Goal: Information Seeking & Learning: Learn about a topic

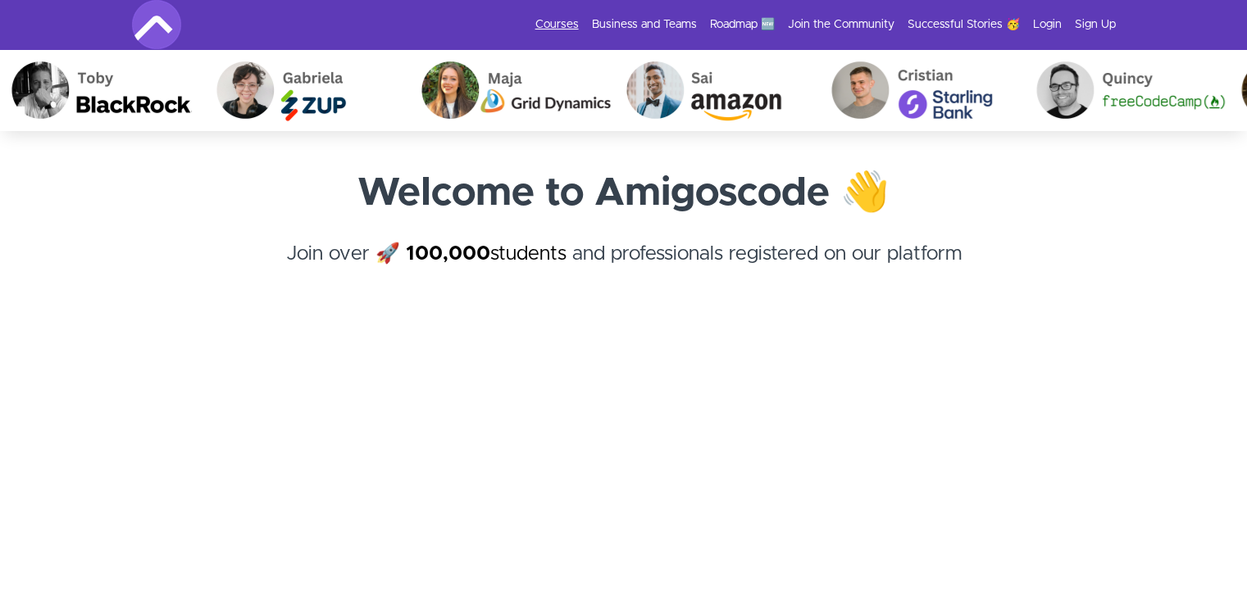
drag, startPoint x: 0, startPoint y: 0, endPoint x: 561, endPoint y: 23, distance: 561.0
click at [561, 23] on link "Courses" at bounding box center [556, 24] width 43 height 16
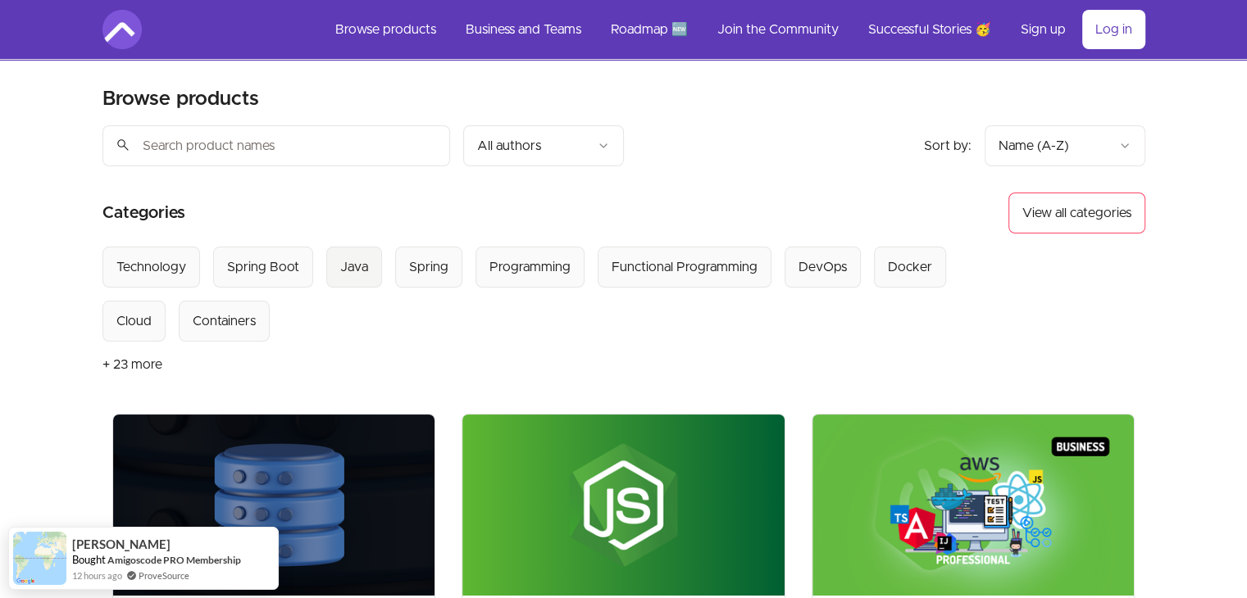
click at [355, 261] on div "Java" at bounding box center [354, 267] width 28 height 20
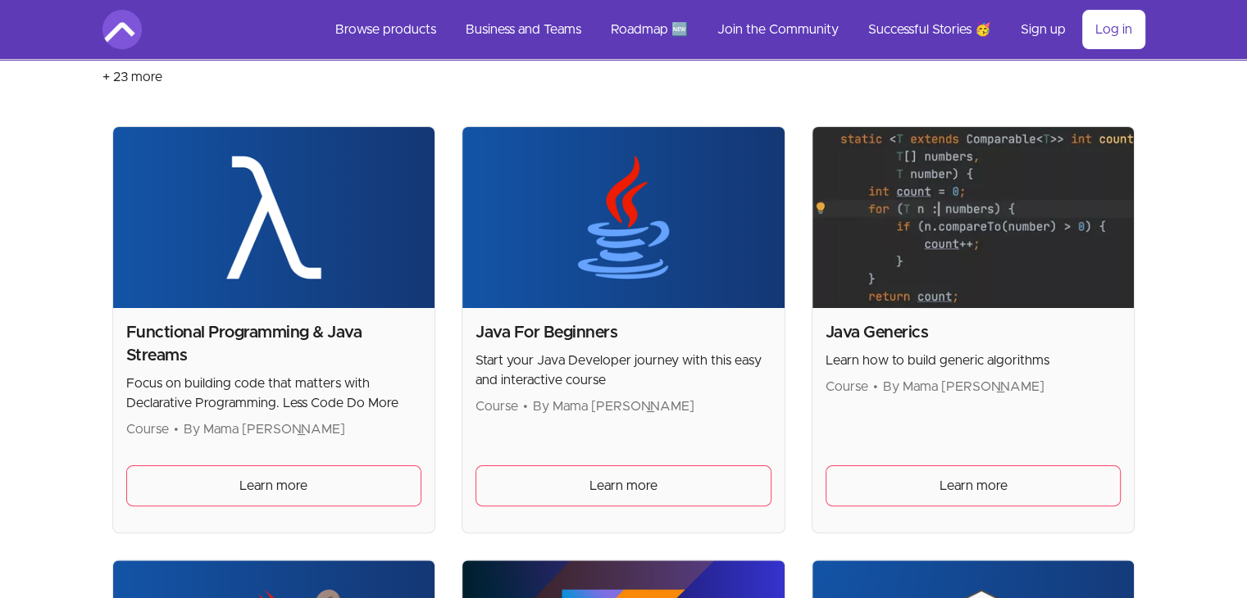
scroll to position [124, 0]
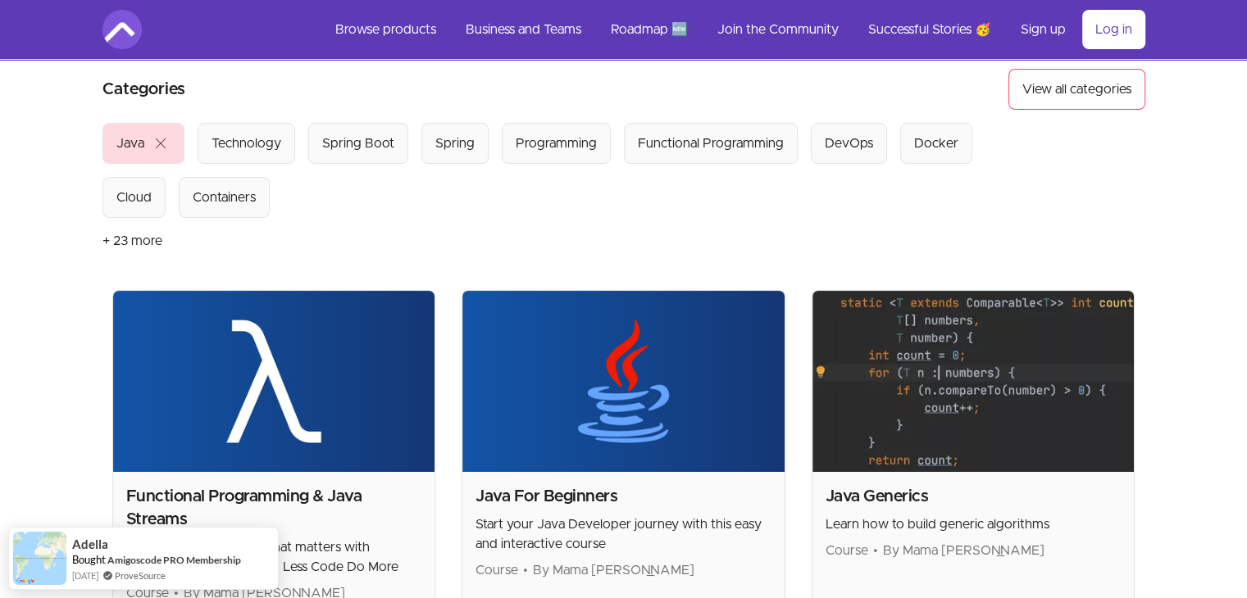
click at [659, 402] on img at bounding box center [623, 381] width 322 height 181
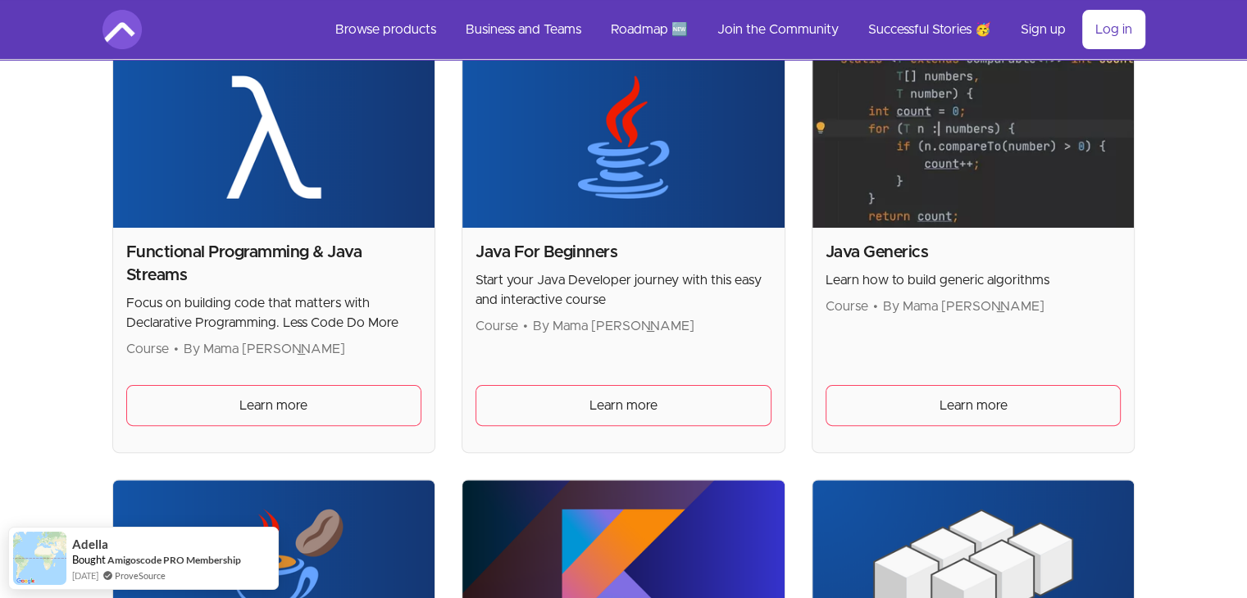
scroll to position [370, 0]
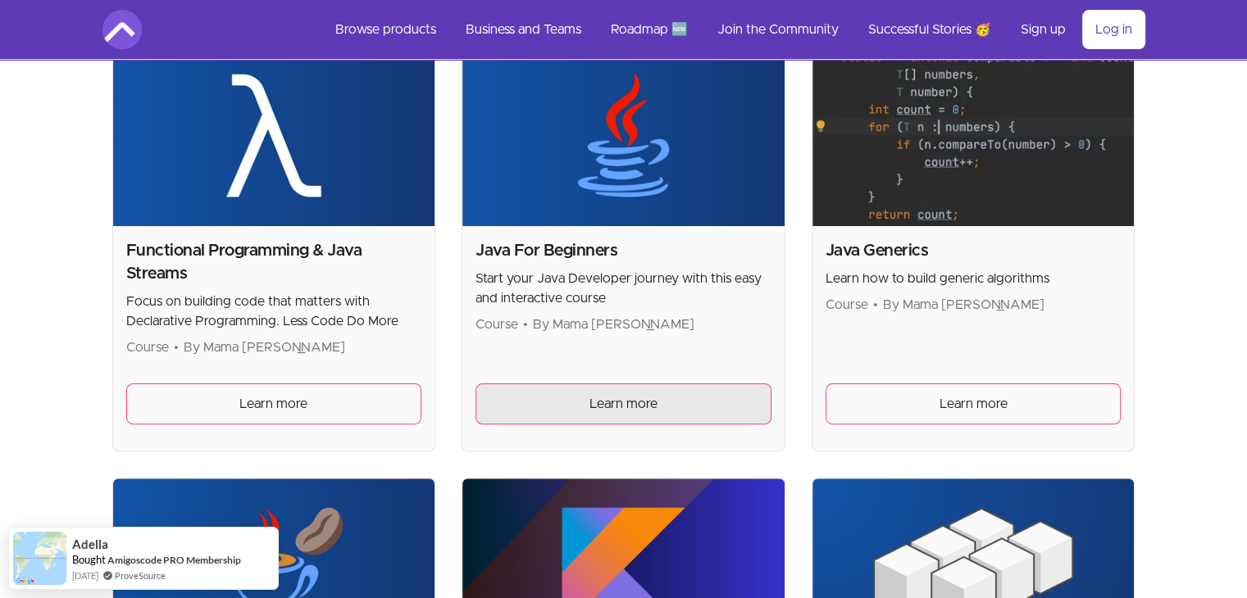
click at [600, 411] on span "Learn more" at bounding box center [623, 404] width 68 height 20
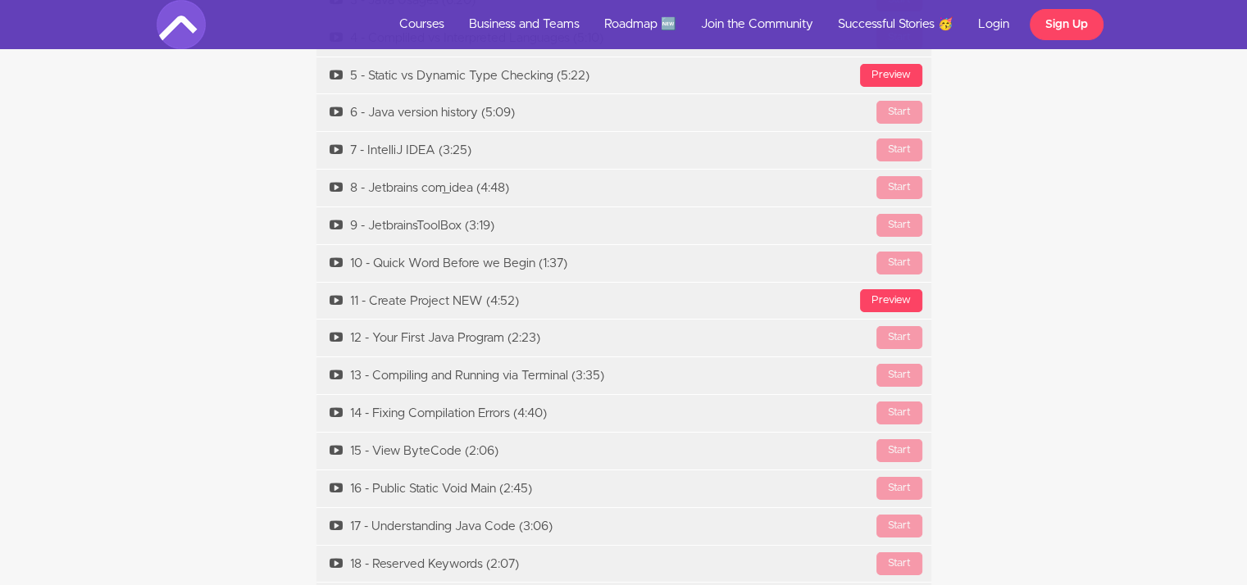
scroll to position [5819, 0]
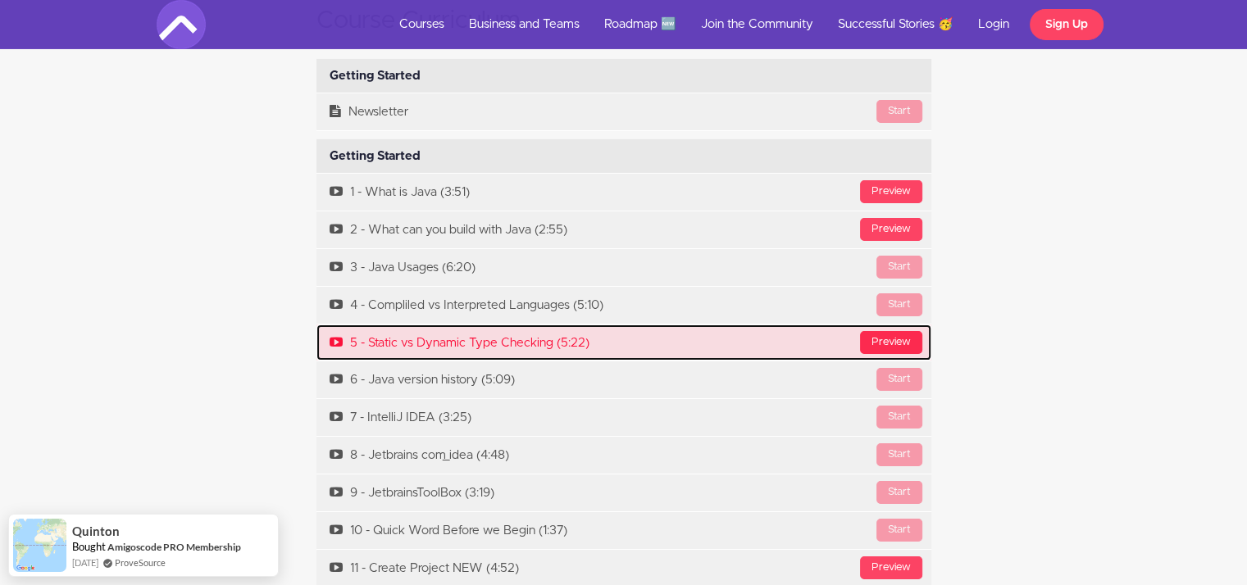
click at [897, 331] on div "Preview" at bounding box center [891, 342] width 62 height 23
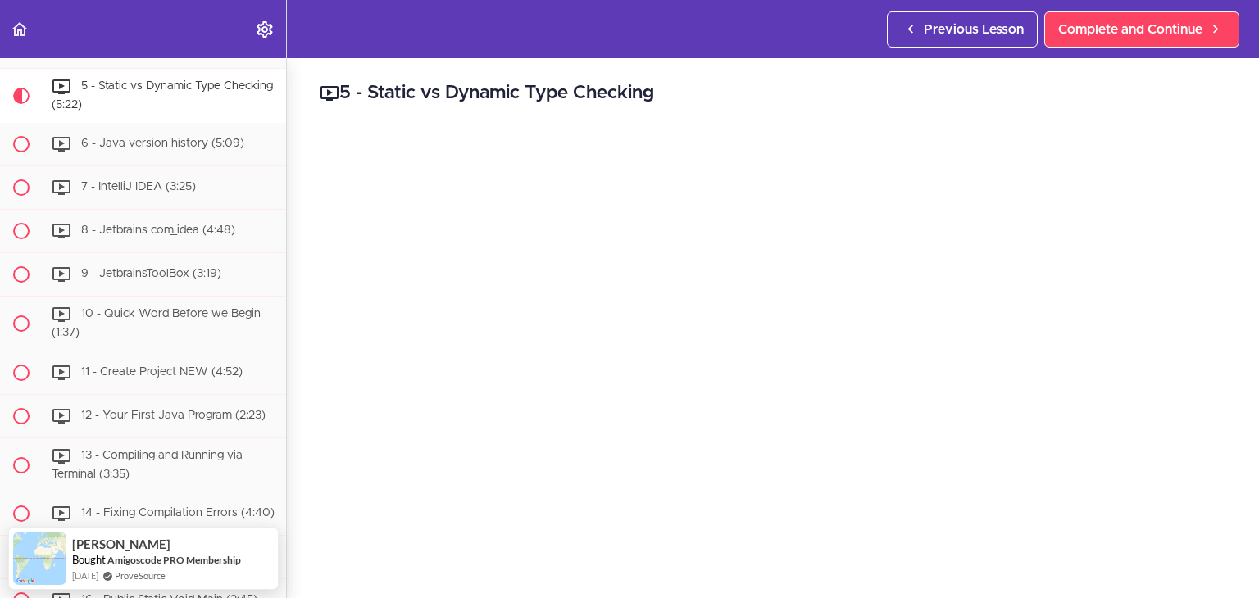
scroll to position [164, 0]
